Goal: Information Seeking & Learning: Learn about a topic

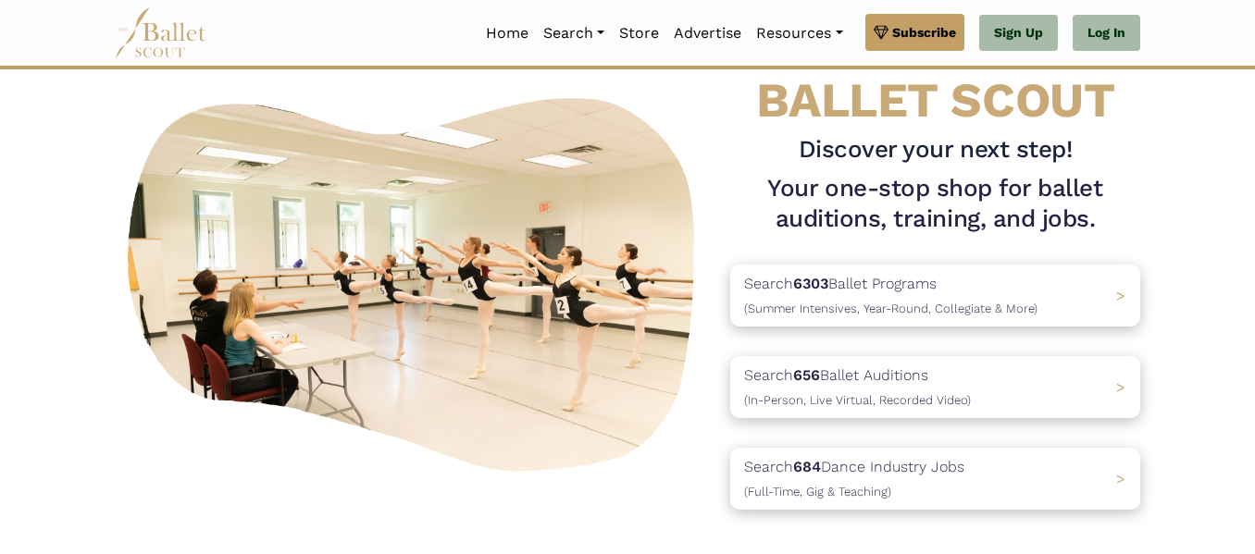
scroll to position [87, 0]
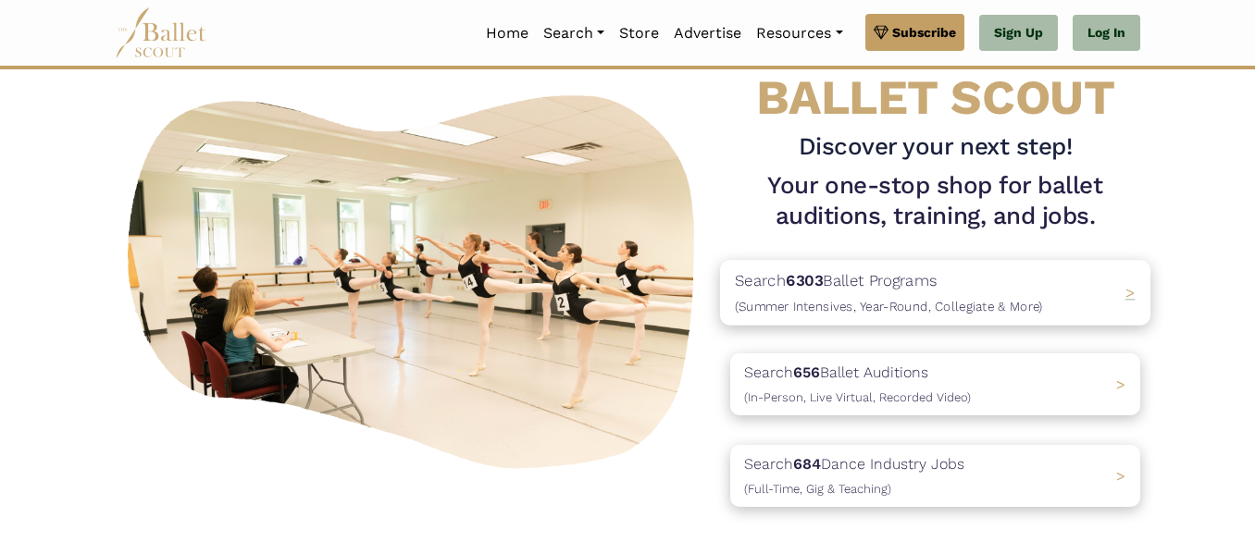
click at [782, 284] on p "Search 6303 Ballet Programs (Summer Intensives, Year-Round, Collegiate & More)" at bounding box center [889, 293] width 308 height 50
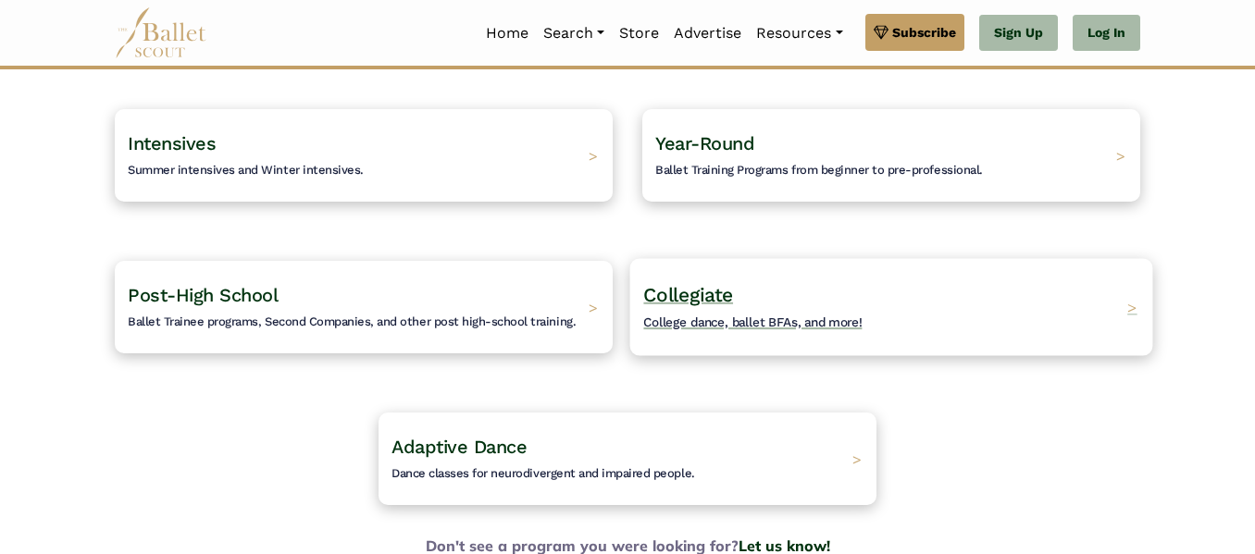
scroll to position [158, 0]
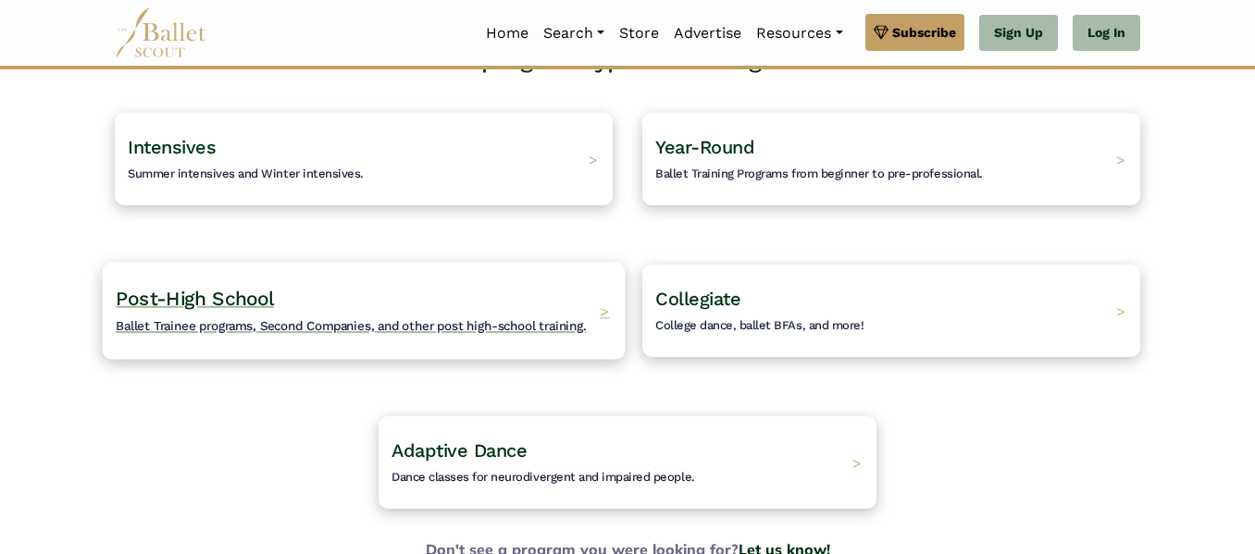
click at [554, 322] on span "Ballet Trainee programs, Second Companies, and other post high-school training." at bounding box center [351, 325] width 470 height 15
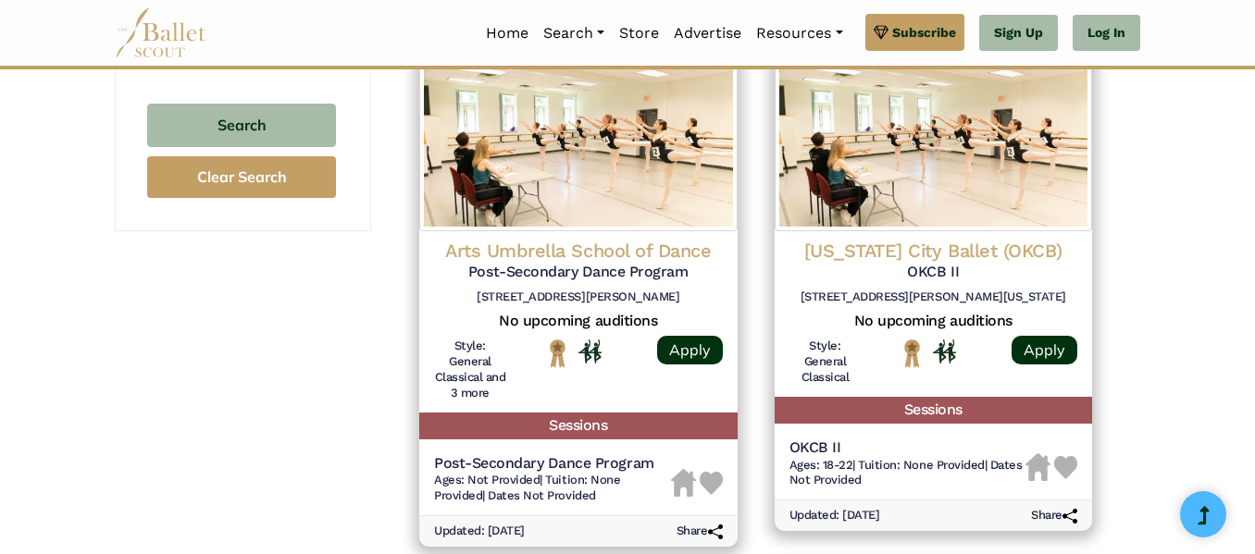
scroll to position [1405, 0]
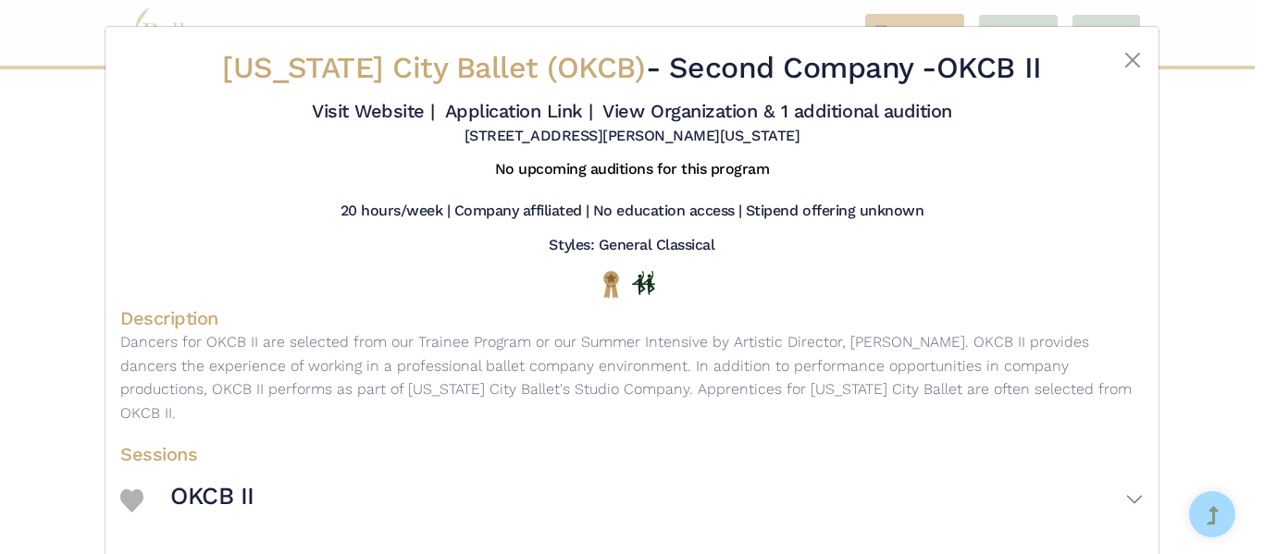
click at [1109, 23] on div "Oklahoma City Ballet (OKCB) - Second Company - OKCB II Visit Website | Applicat…" at bounding box center [632, 277] width 1264 height 554
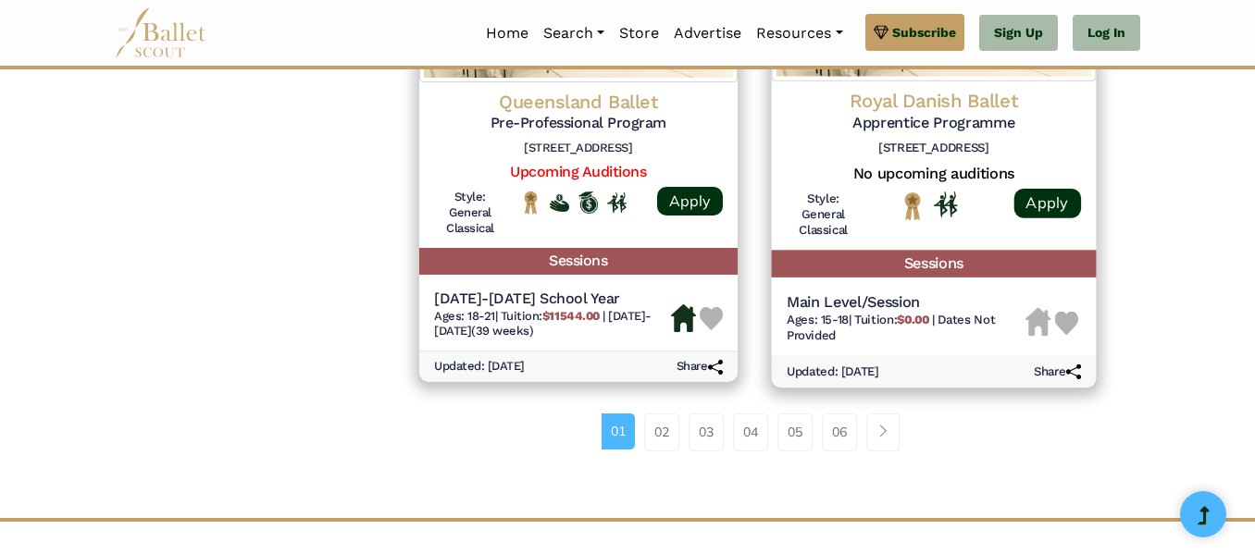
scroll to position [2576, 0]
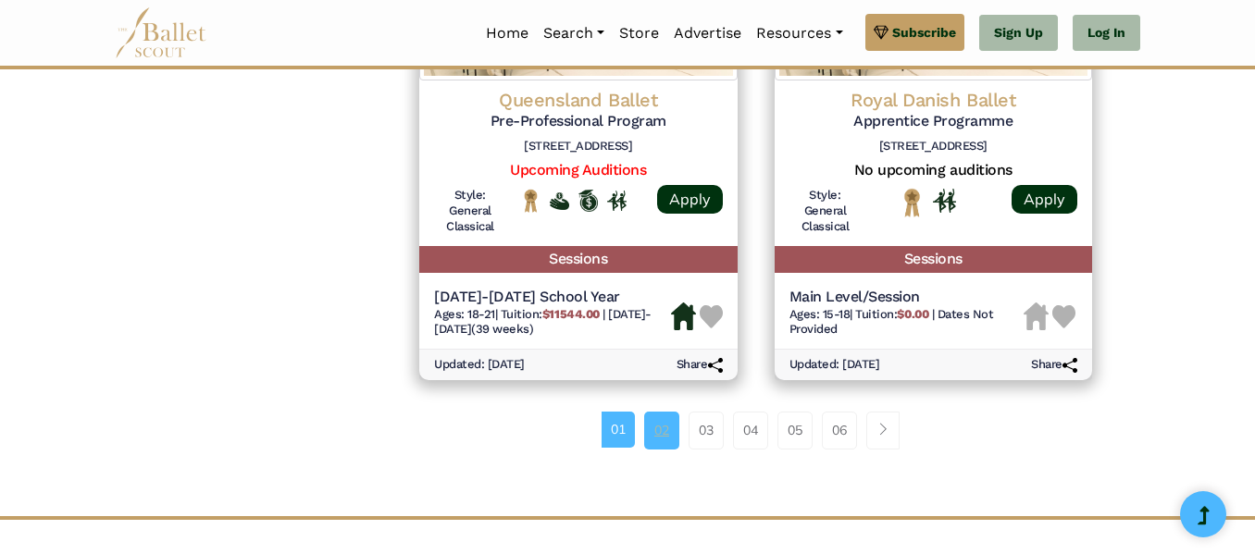
click at [664, 431] on link "02" at bounding box center [661, 430] width 35 height 37
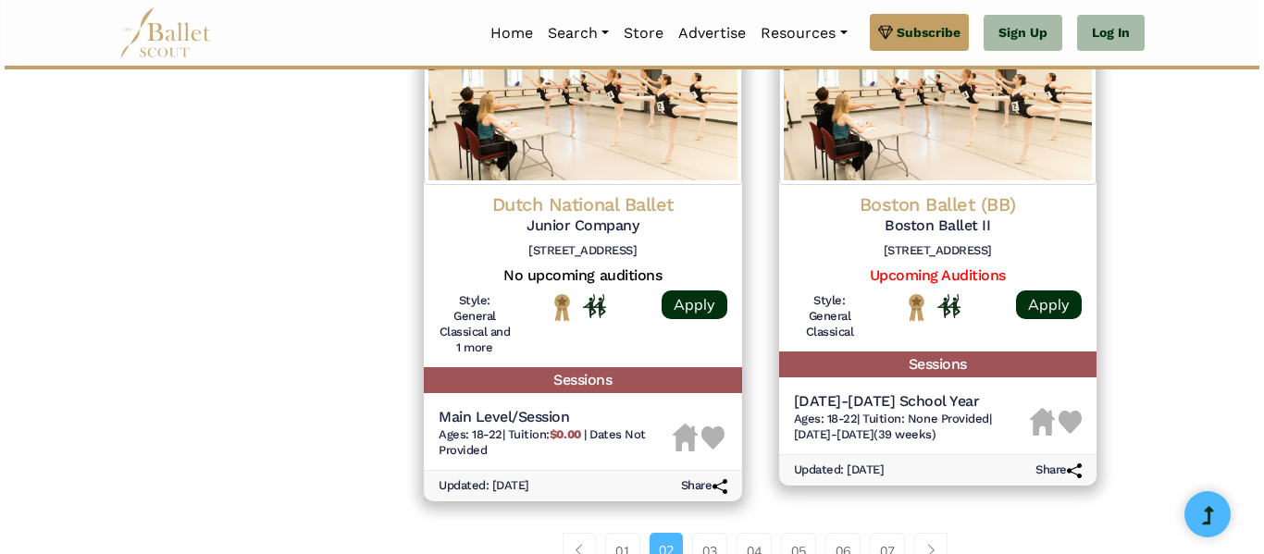
scroll to position [2508, 0]
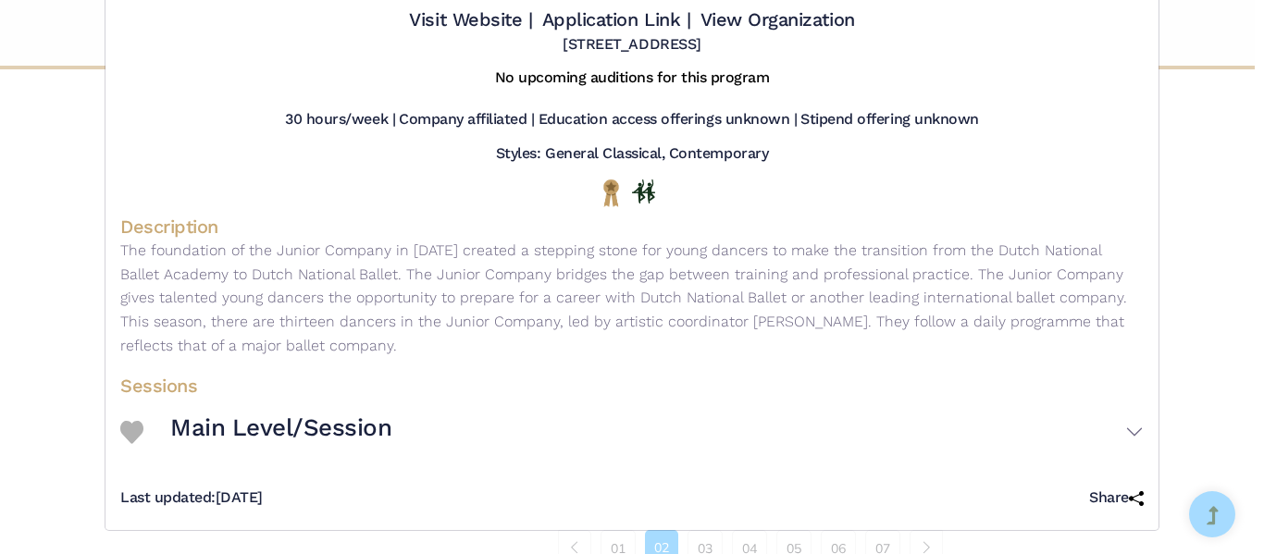
scroll to position [94, 0]
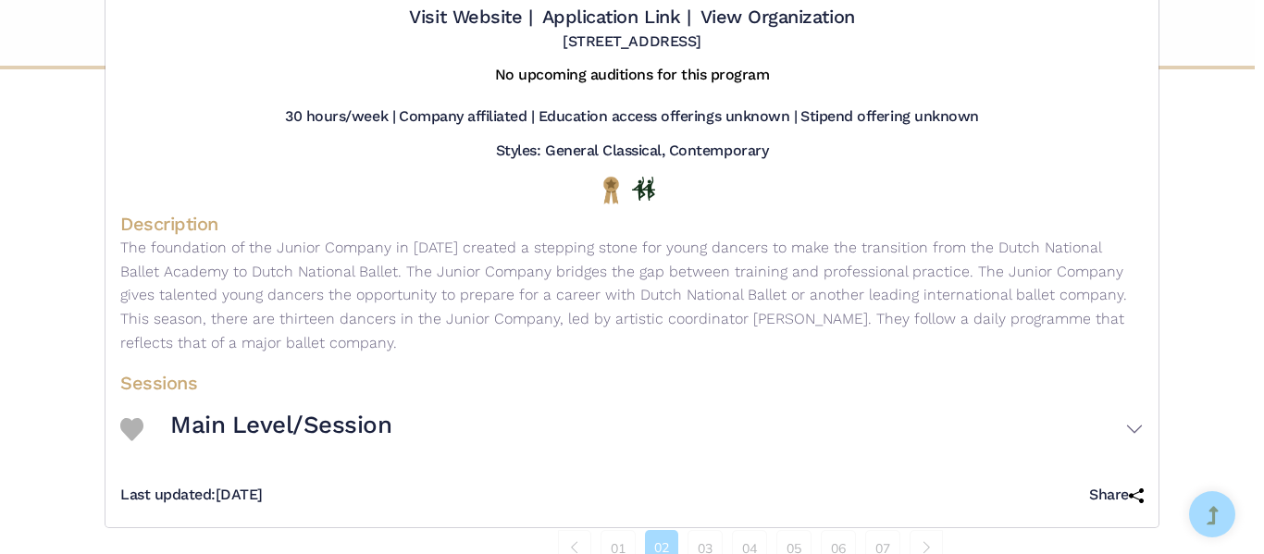
click at [563, 237] on p "The foundation of the Junior Company in 2013 created a stepping stone for young…" at bounding box center [632, 295] width 1024 height 118
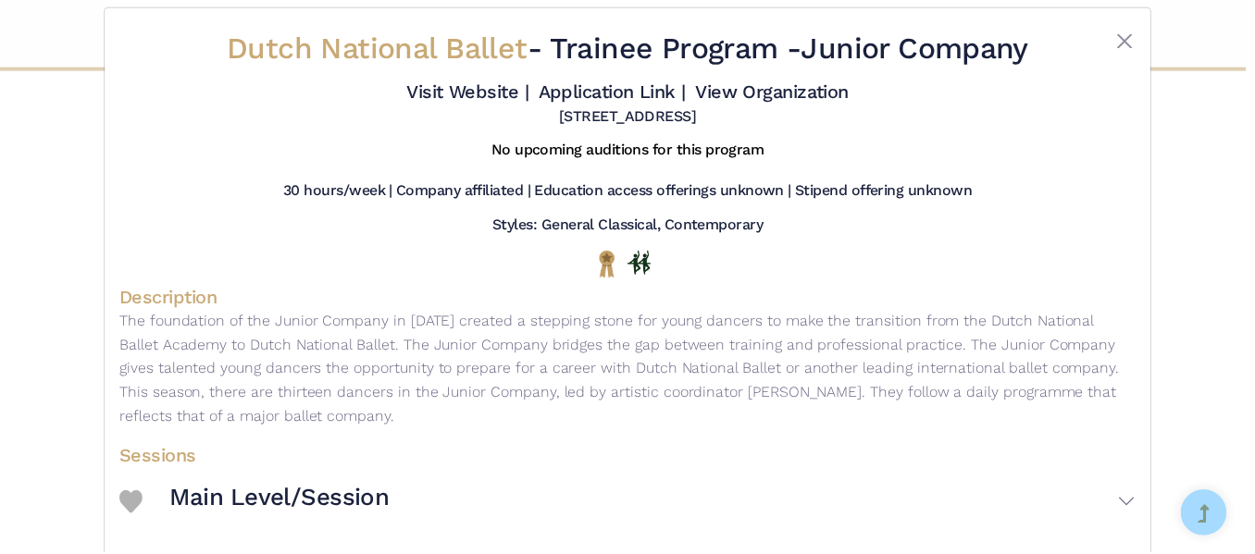
scroll to position [0, 0]
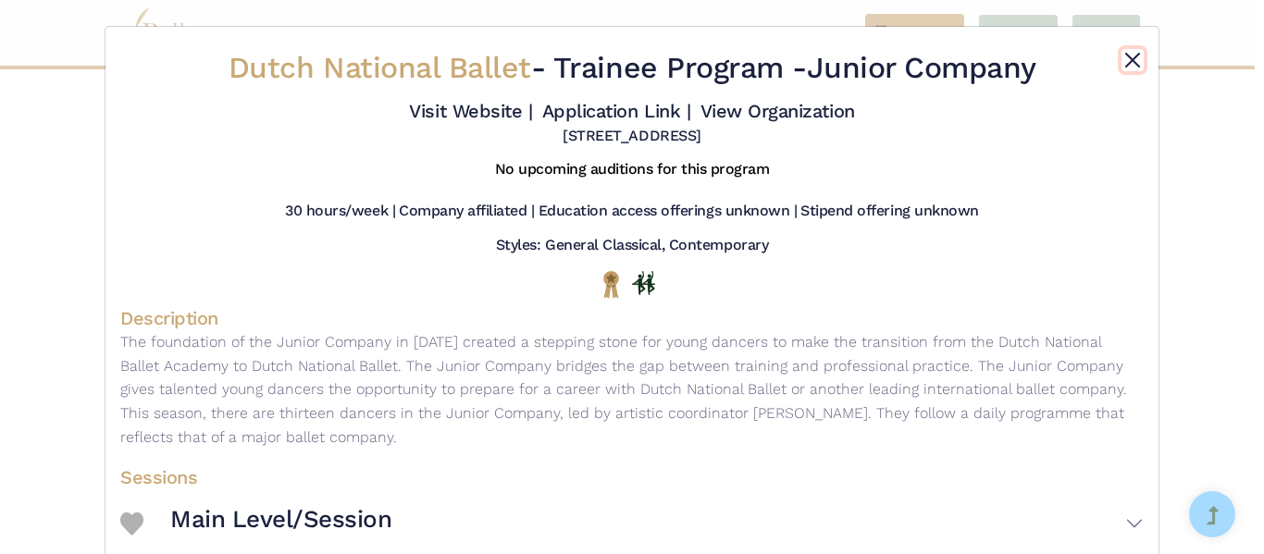
click at [1122, 61] on button "Close" at bounding box center [1133, 60] width 22 height 22
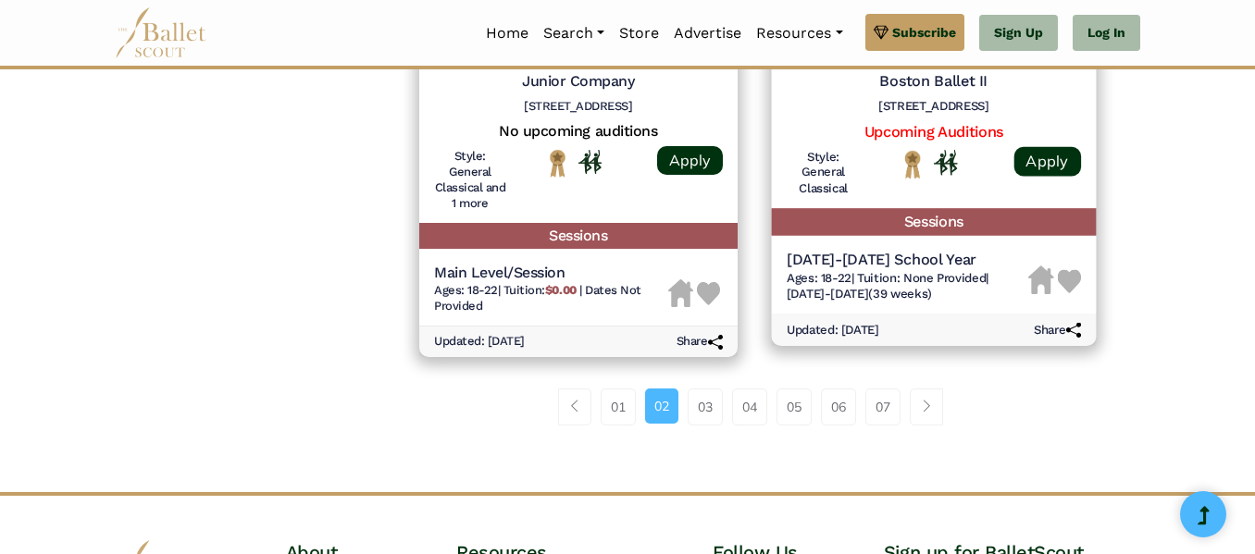
scroll to position [2661, 0]
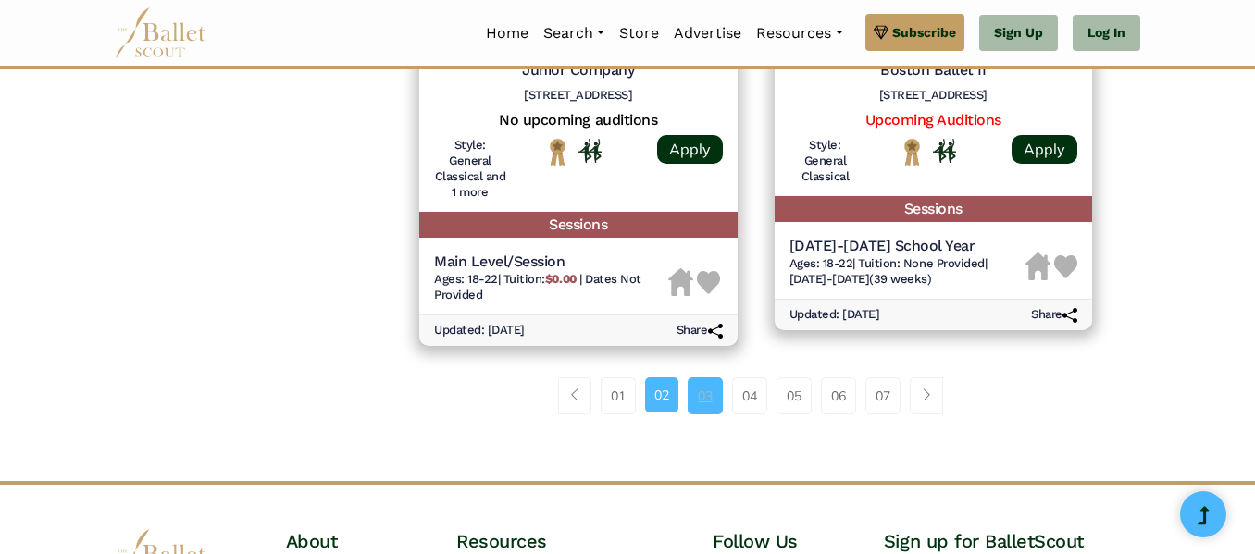
click at [701, 392] on link "03" at bounding box center [705, 396] width 35 height 37
click at [709, 402] on link "03" at bounding box center [705, 396] width 35 height 37
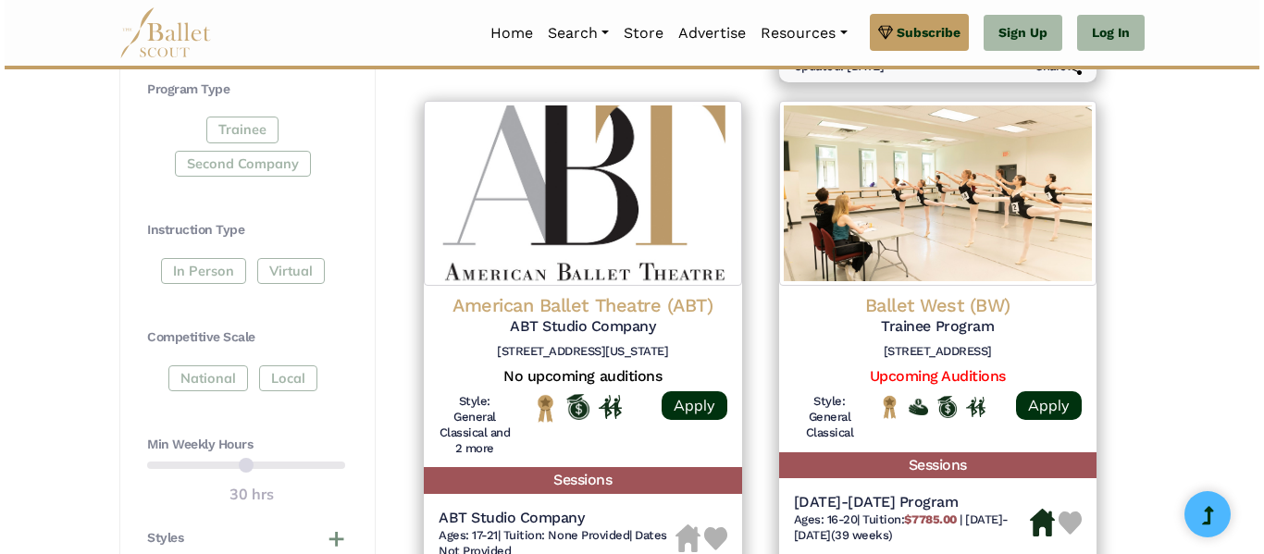
scroll to position [838, 0]
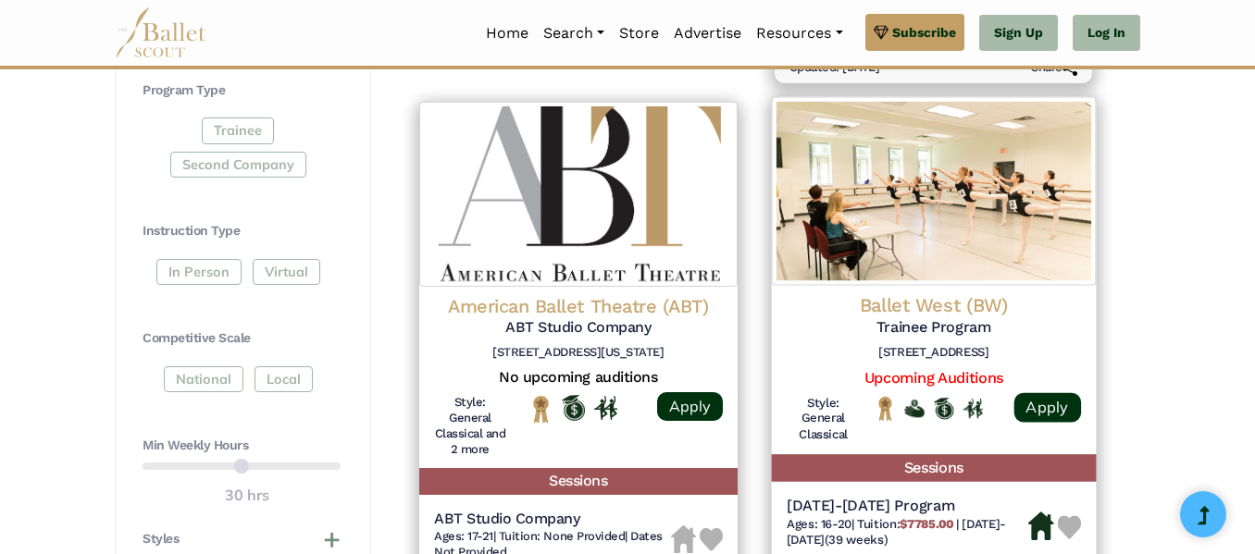
click at [905, 289] on div "Ballet West (BW) Trainee Program 52 W 200 S, Salt Lake City, UT 84101 Upcoming …" at bounding box center [933, 370] width 324 height 169
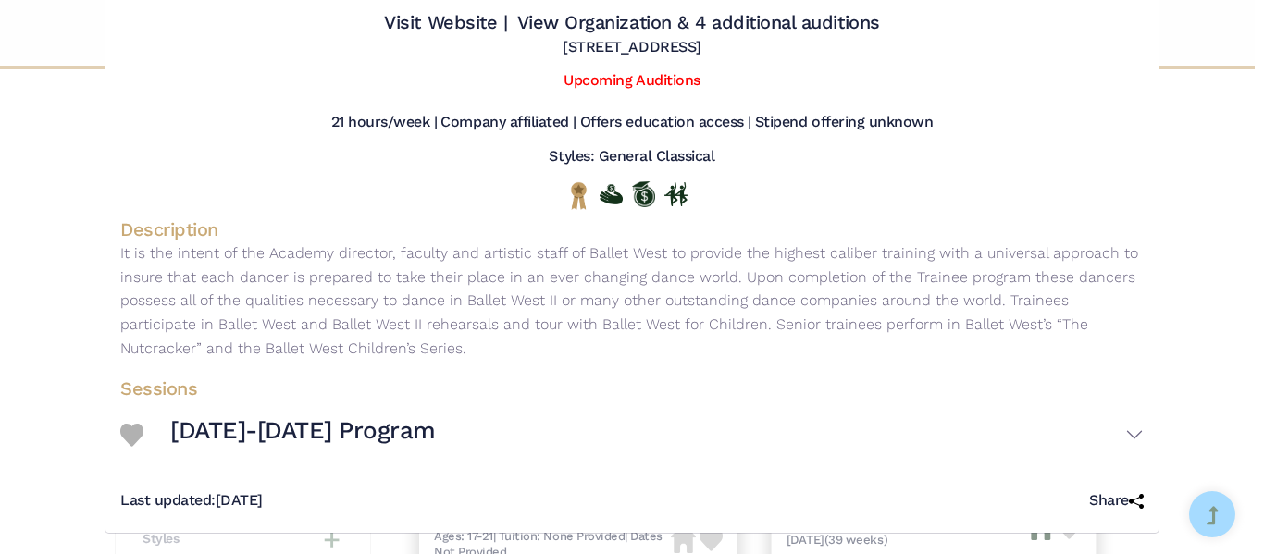
scroll to position [94, 0]
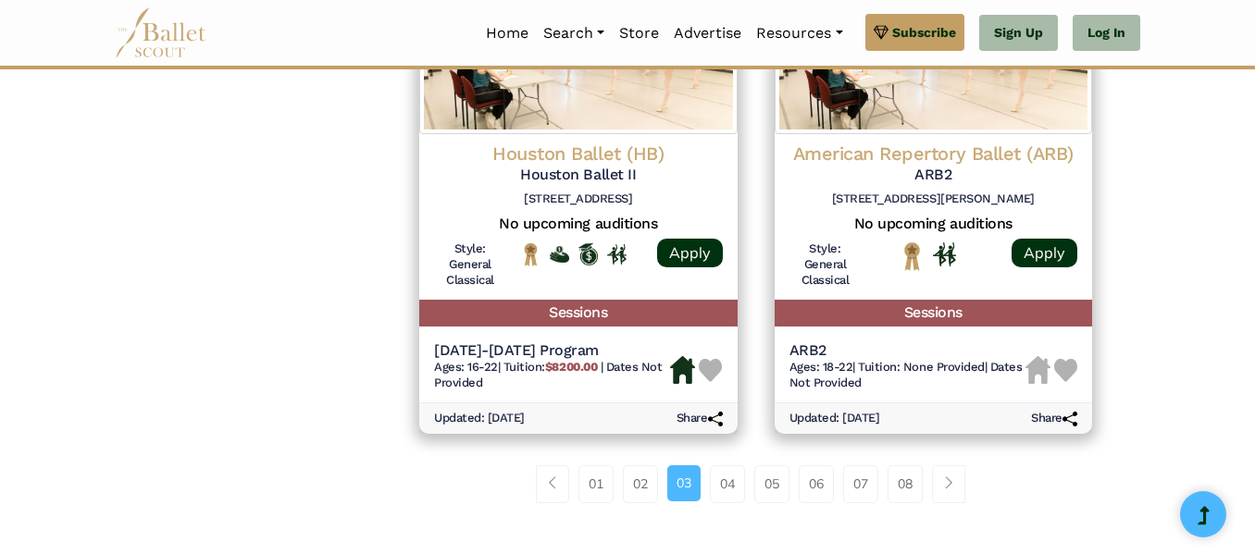
scroll to position [2553, 0]
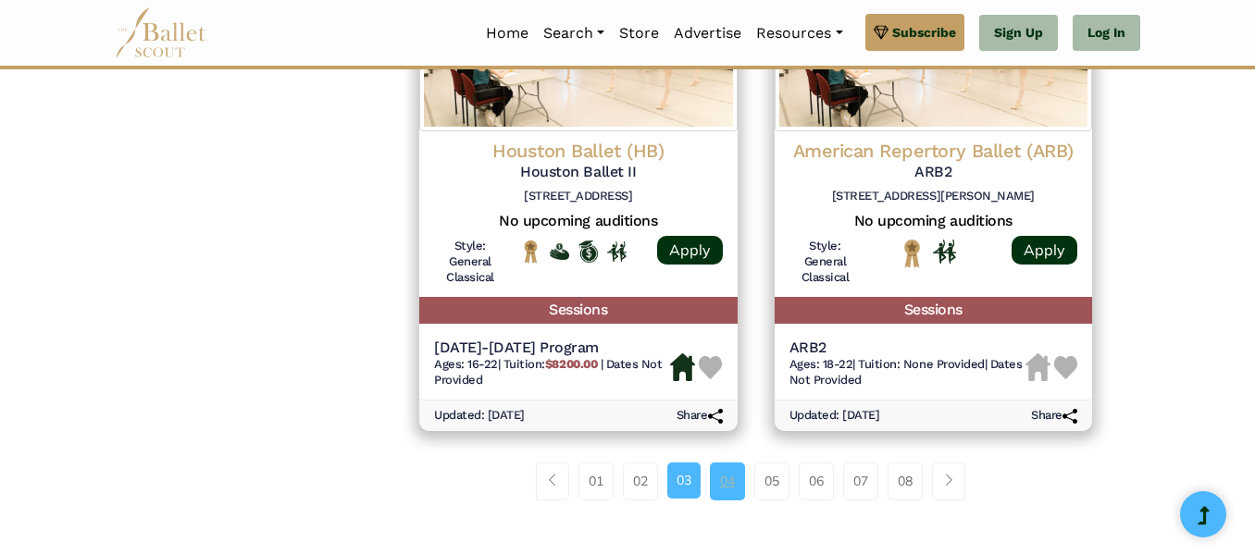
click at [739, 491] on link "04" at bounding box center [727, 481] width 35 height 37
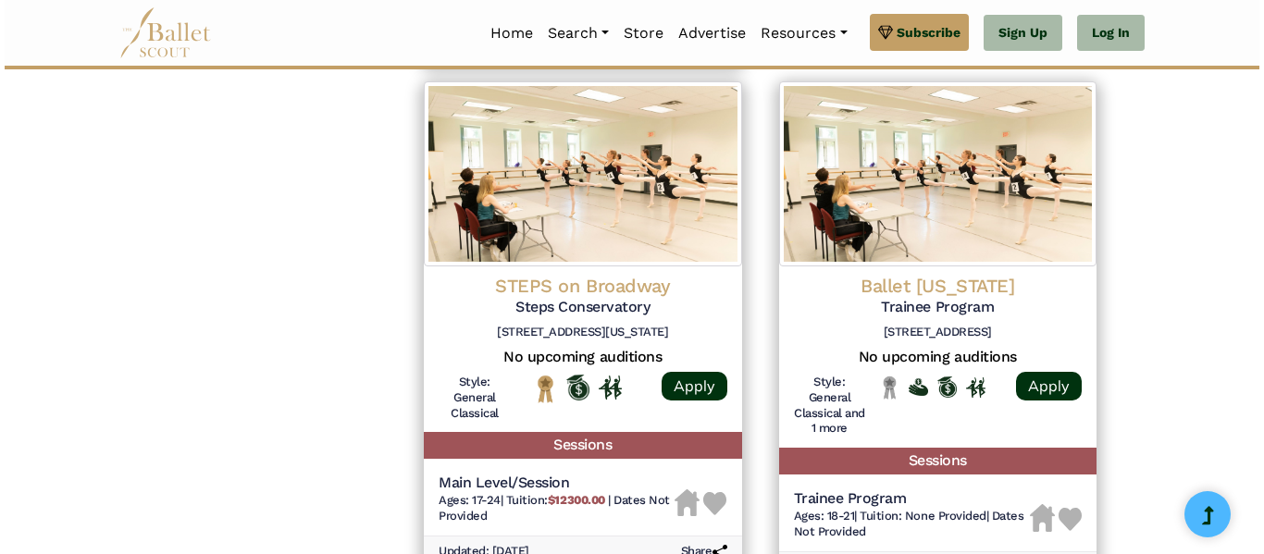
scroll to position [1903, 0]
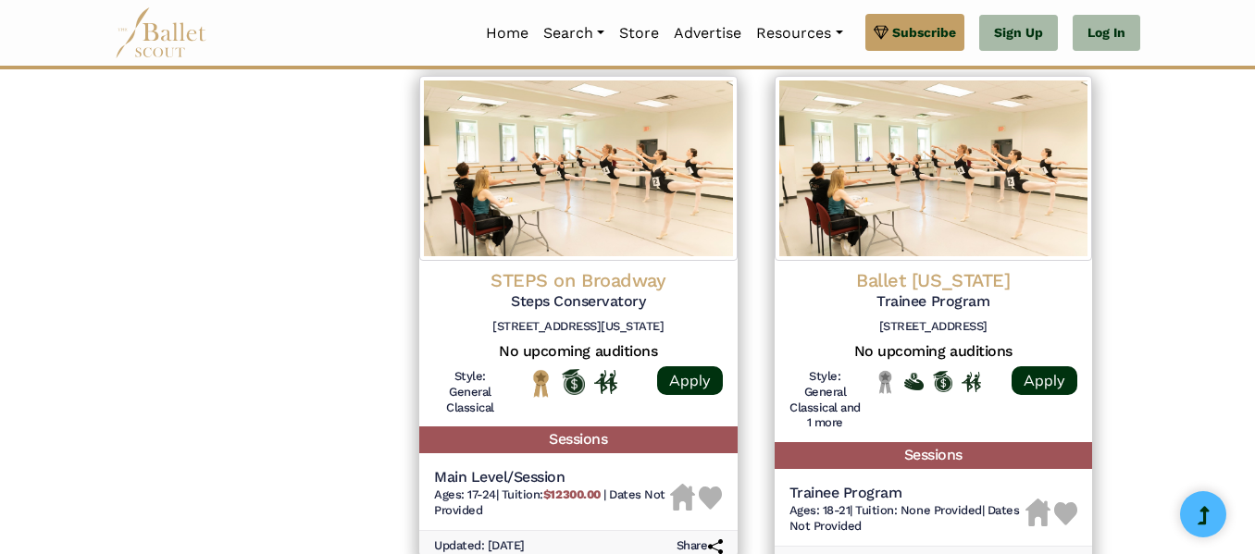
click at [738, 491] on div "Main Level/Session Ages: 17-24 | Tuition: $12300.00 | Dates Not Provided" at bounding box center [578, 495] width 318 height 69
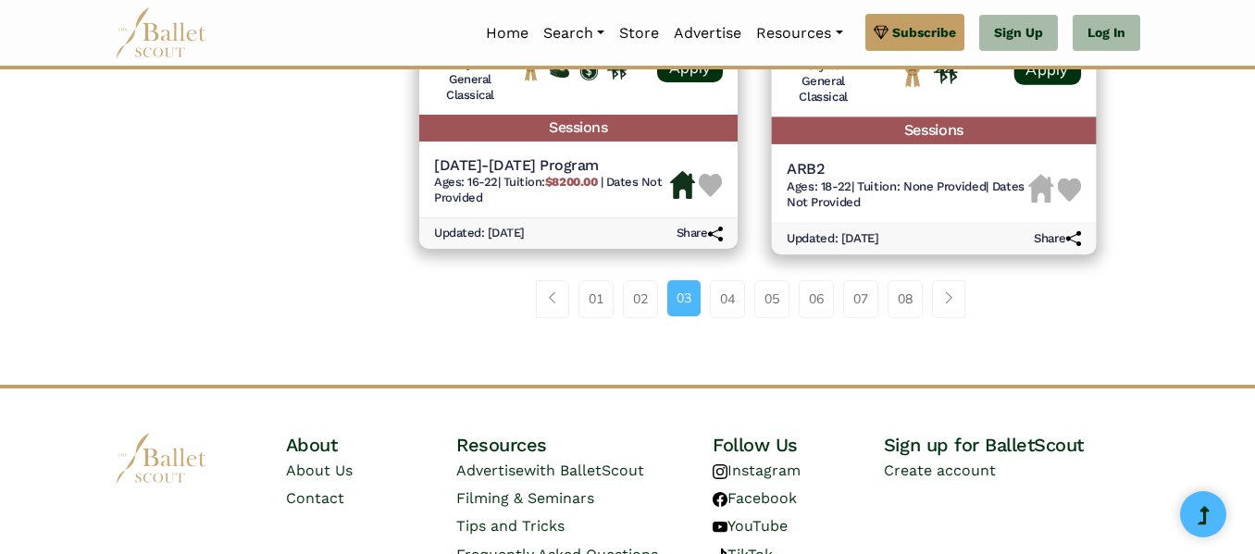
scroll to position [2826, 0]
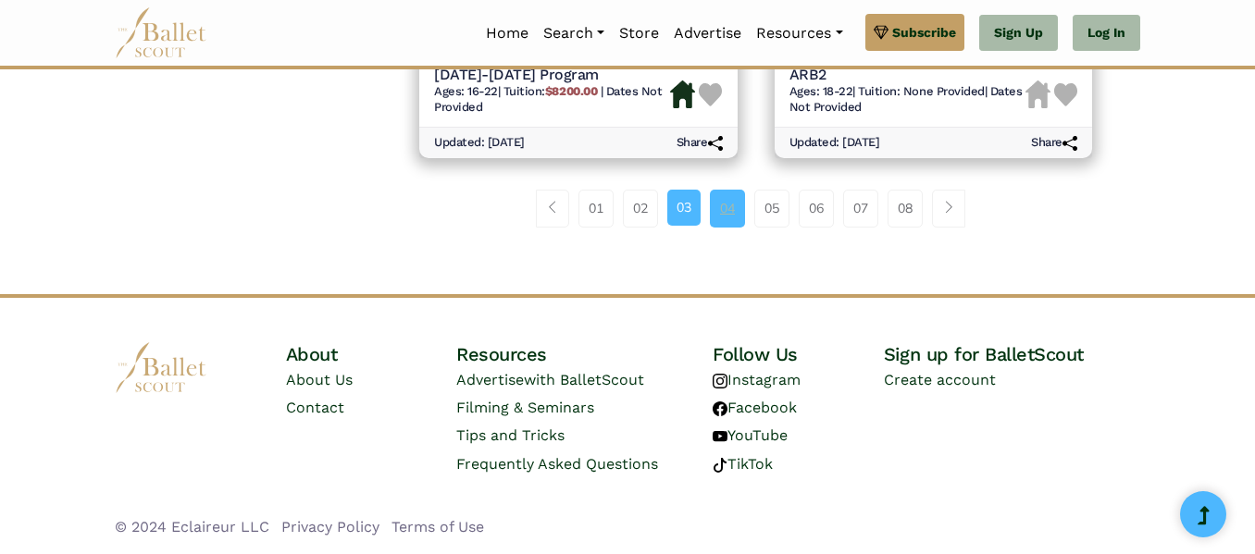
click at [722, 206] on link "04" at bounding box center [727, 208] width 35 height 37
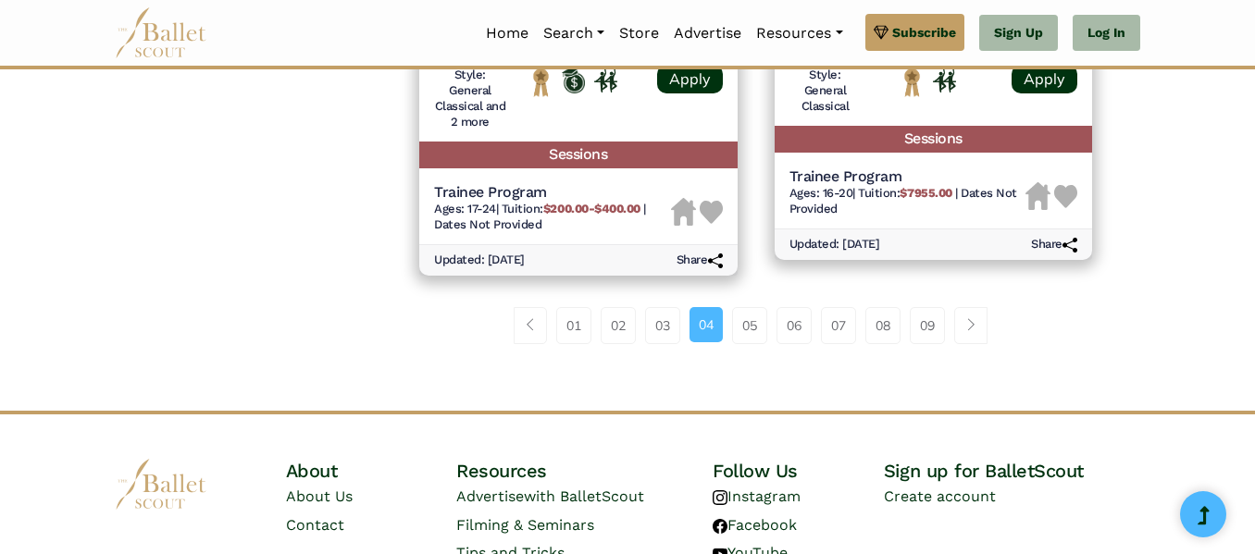
scroll to position [2731, 0]
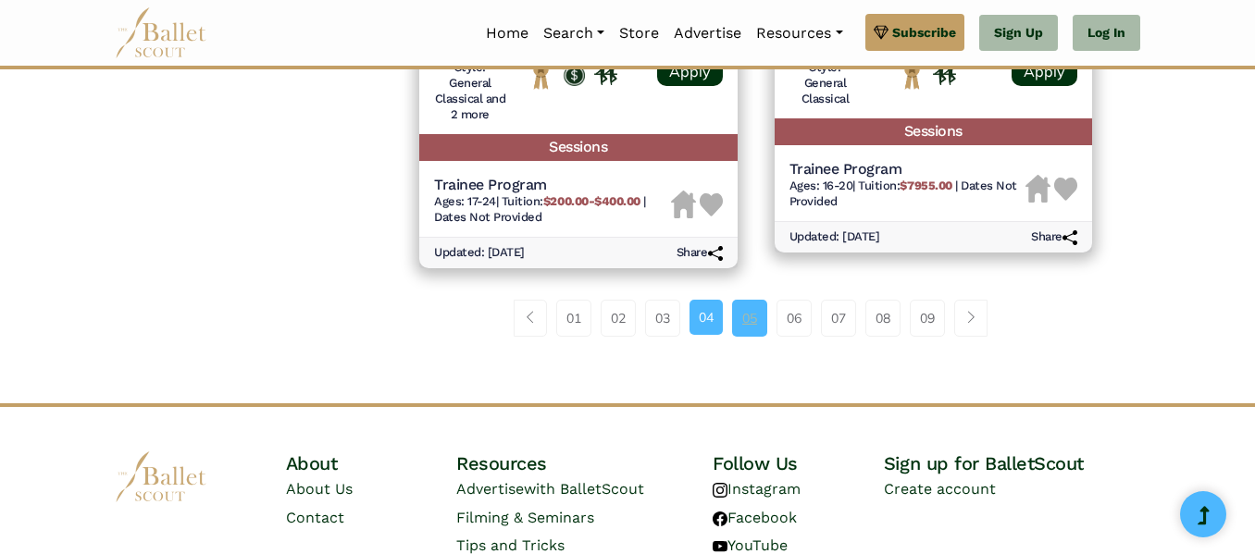
click at [740, 305] on link "05" at bounding box center [749, 318] width 35 height 37
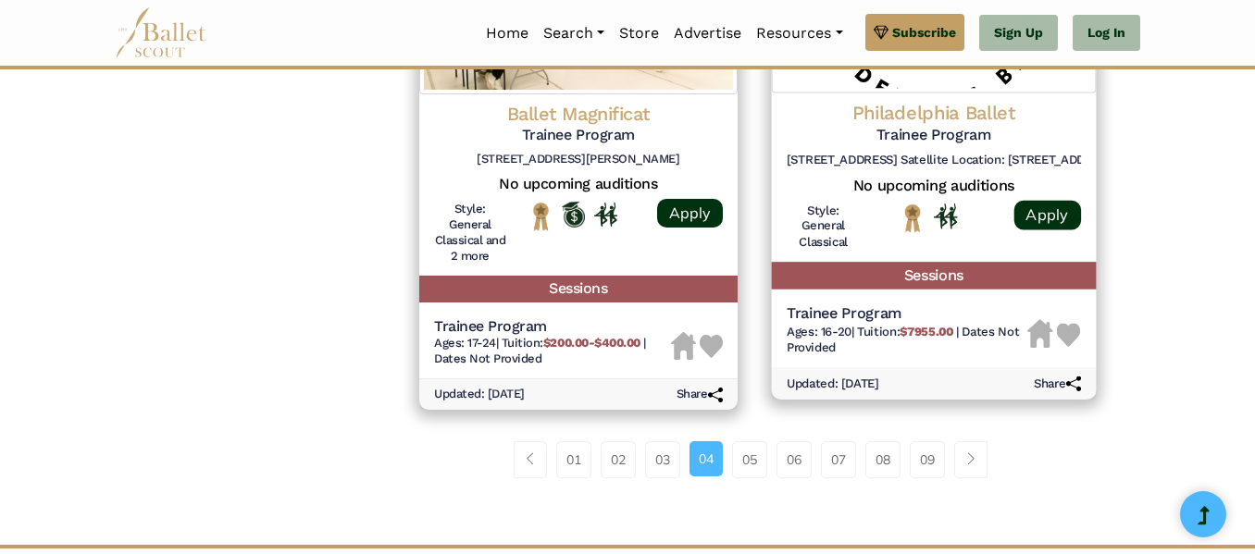
scroll to position [2587, 0]
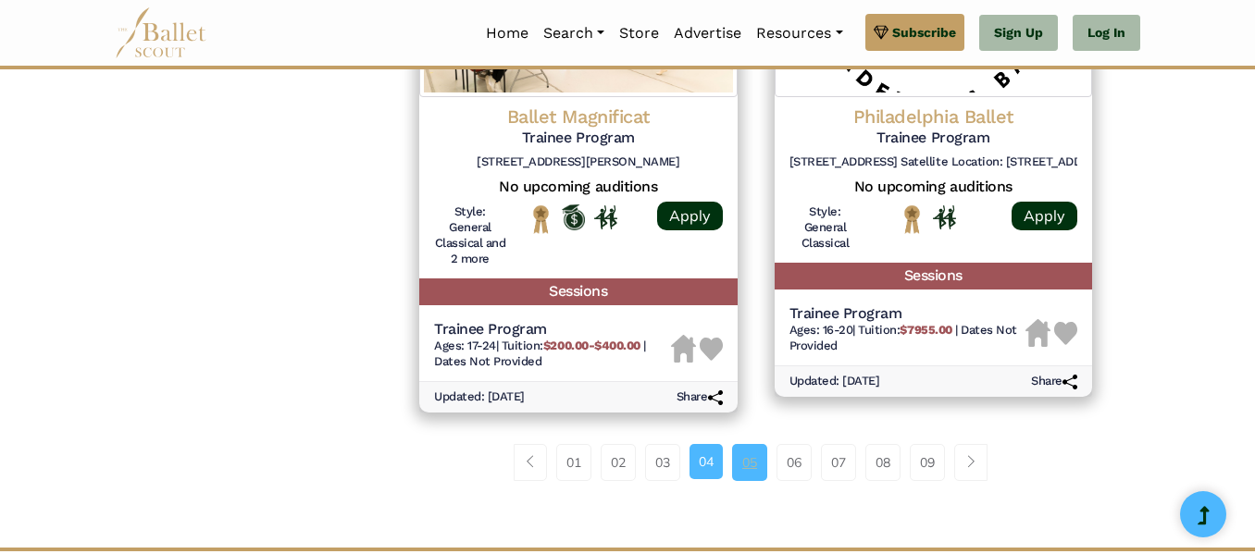
click at [756, 460] on link "05" at bounding box center [749, 462] width 35 height 37
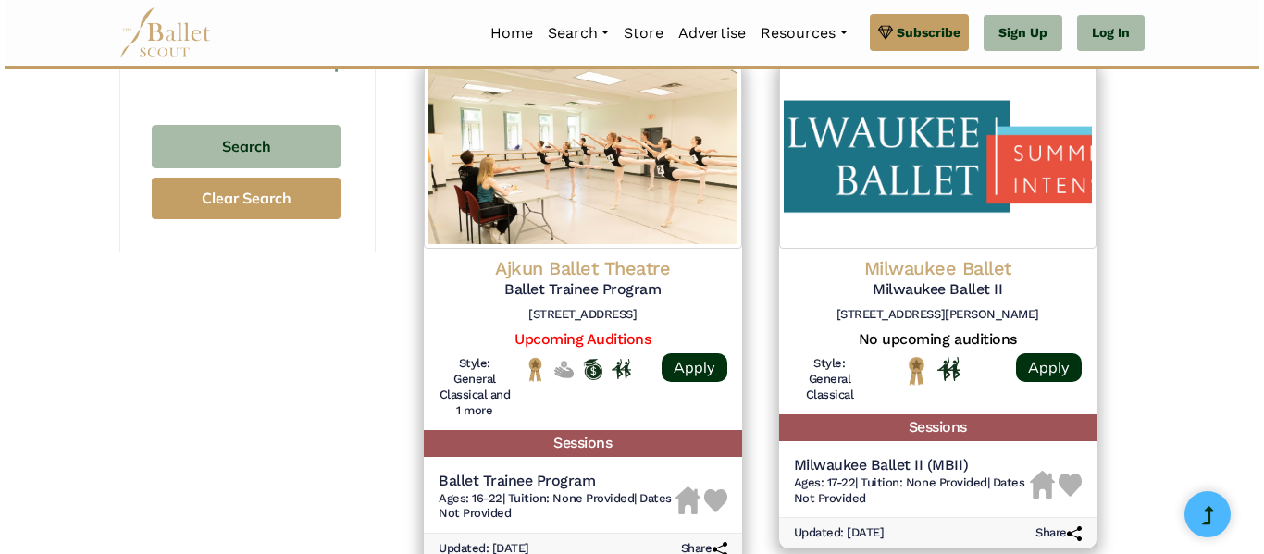
scroll to position [1384, 0]
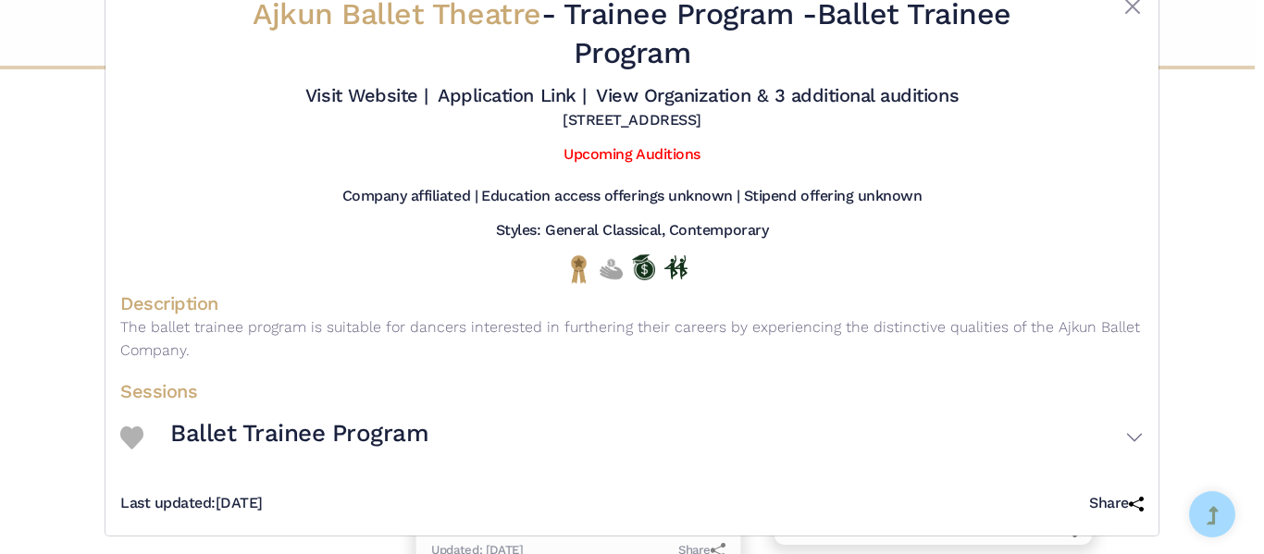
scroll to position [62, 0]
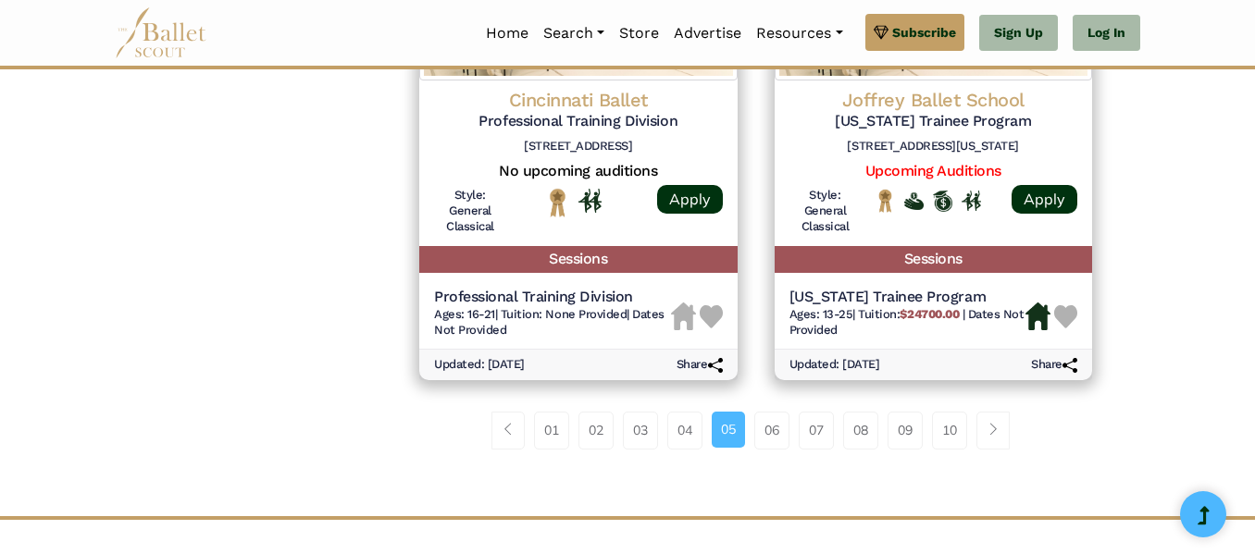
scroll to position [2573, 0]
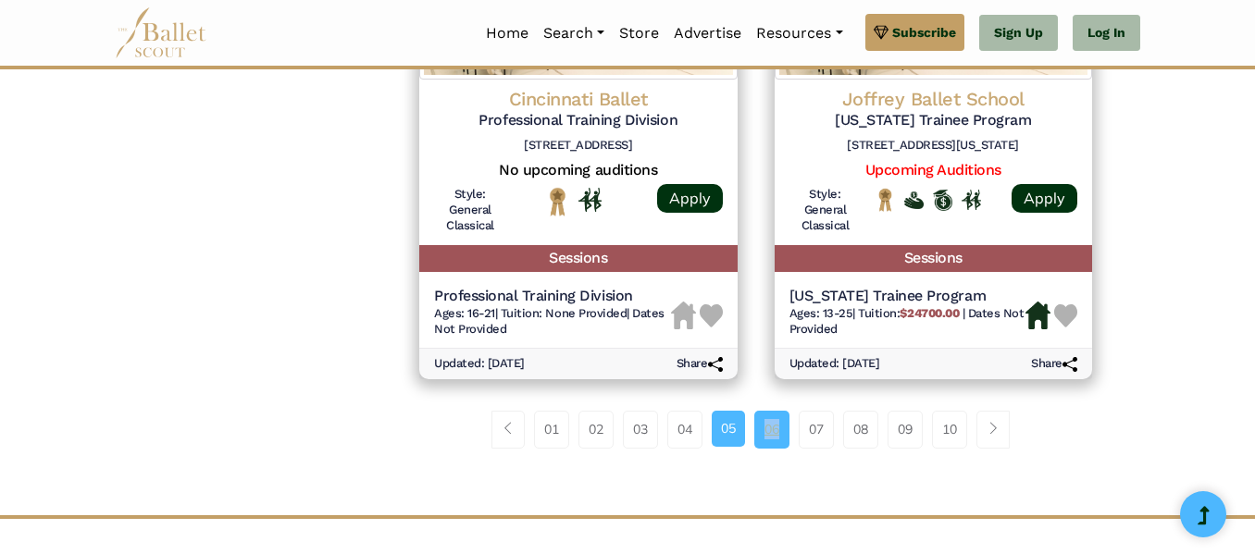
click at [774, 430] on link "06" at bounding box center [771, 429] width 35 height 37
click at [834, 425] on link "07" at bounding box center [816, 429] width 35 height 37
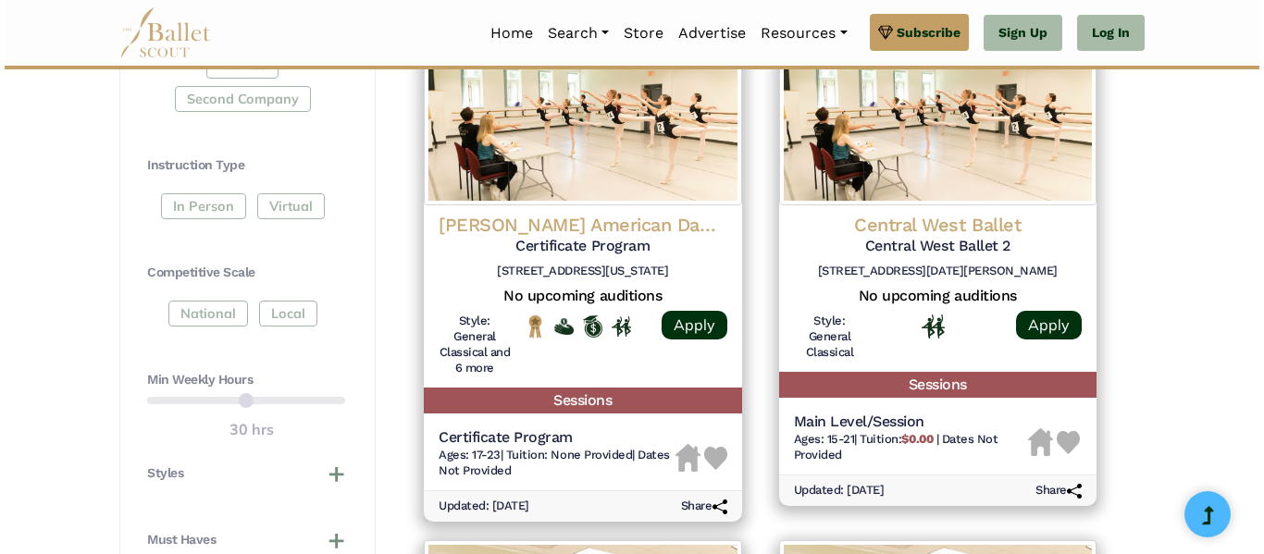
scroll to position [906, 0]
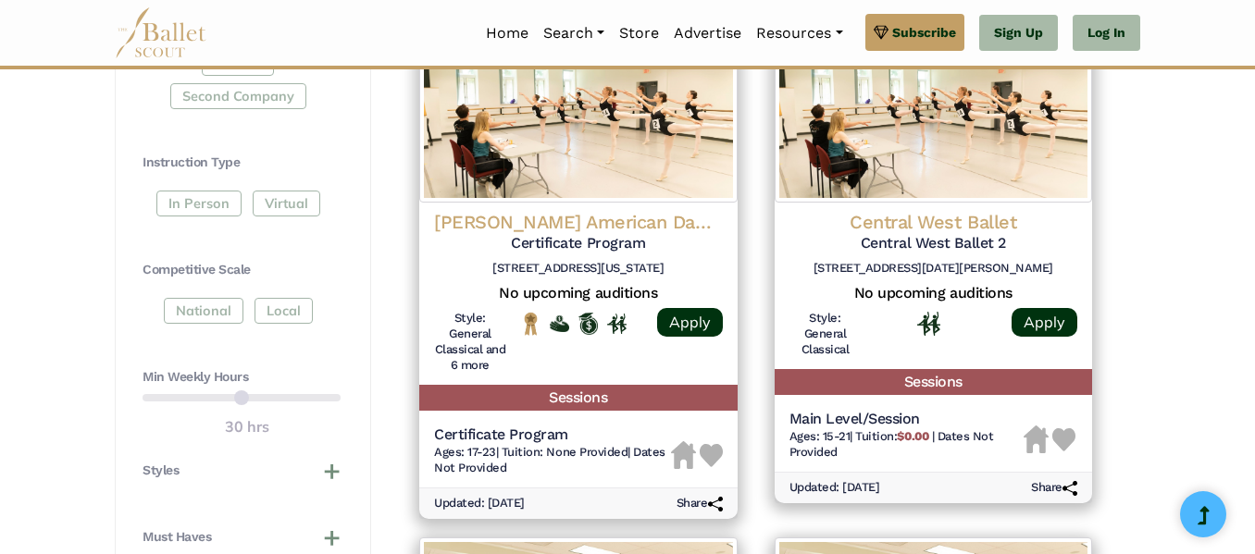
click at [775, 430] on div "Main Level/Session Ages: 15-21 | Tuition: $0.00 | Dates Not Provided" at bounding box center [934, 437] width 318 height 69
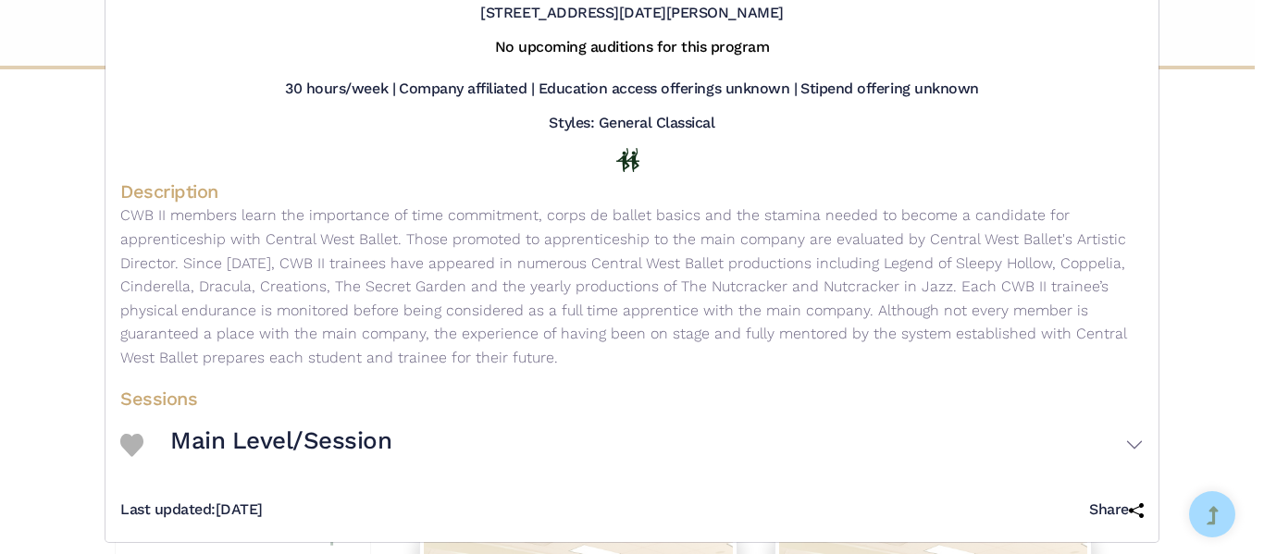
scroll to position [176, 0]
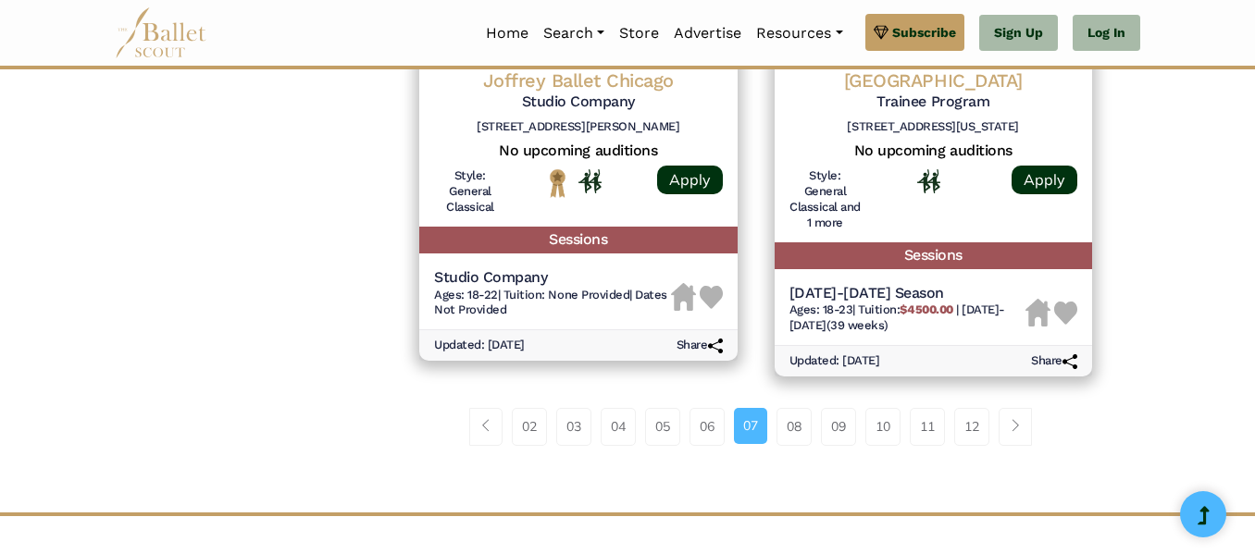
scroll to position [2609, 0]
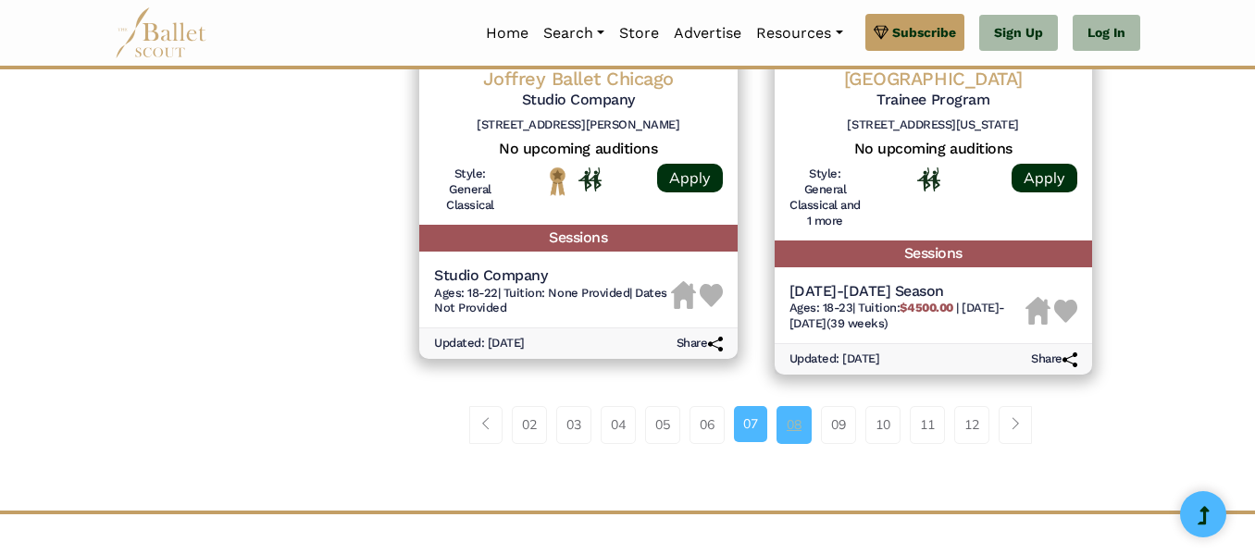
click at [808, 432] on link "08" at bounding box center [794, 424] width 35 height 37
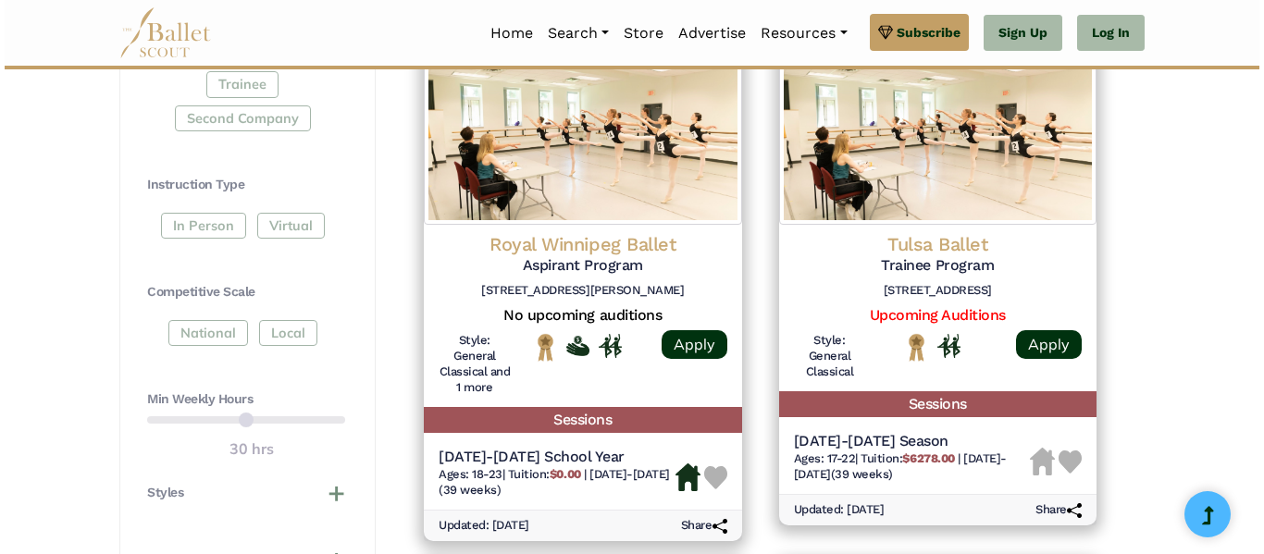
scroll to position [889, 0]
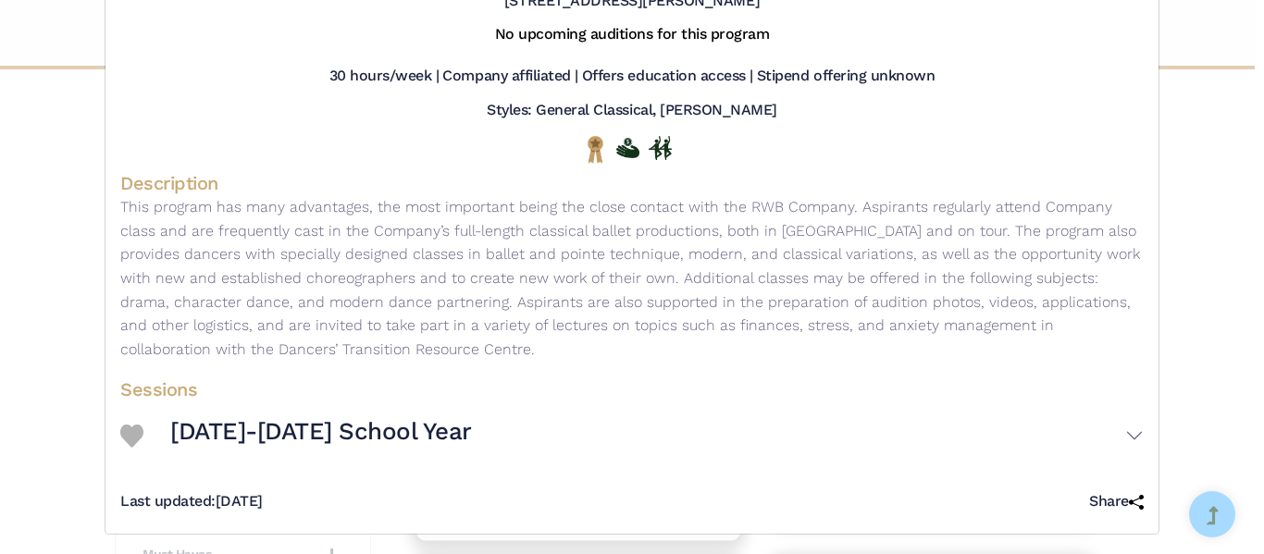
scroll to position [142, 0]
